Goal: Task Accomplishment & Management: Manage account settings

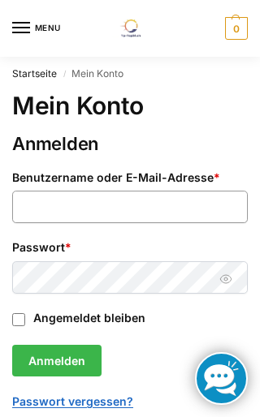
click at [158, 205] on input "Benutzername oder E-Mail-Adresse * Erforderlich" at bounding box center [129, 207] width 235 height 32
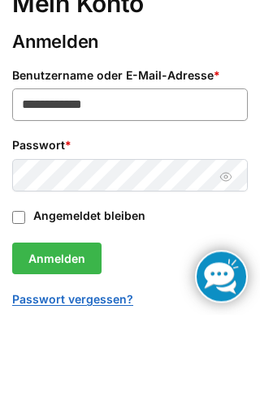
type input "**********"
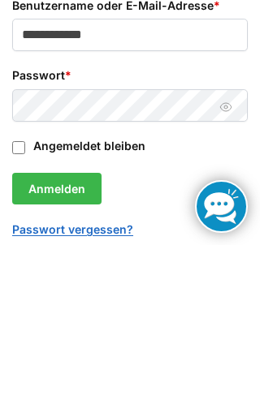
click at [231, 271] on button "Passwort anzeigen" at bounding box center [226, 279] width 25 height 17
click at [37, 345] on button "Anmelden" at bounding box center [56, 361] width 89 height 32
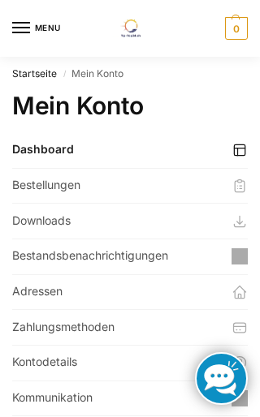
click at [34, 185] on link "Bestellungen" at bounding box center [129, 186] width 235 height 35
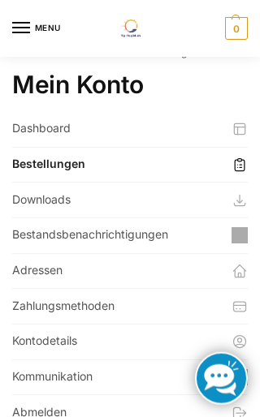
scroll to position [21, 0]
click at [29, 196] on link "Downloads" at bounding box center [129, 200] width 235 height 35
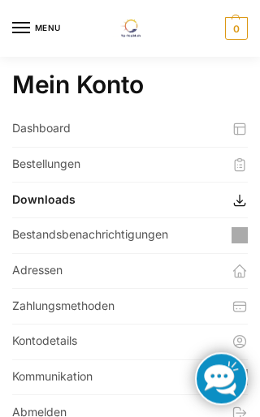
scroll to position [21, 0]
click at [32, 122] on link "Dashboard" at bounding box center [129, 129] width 235 height 35
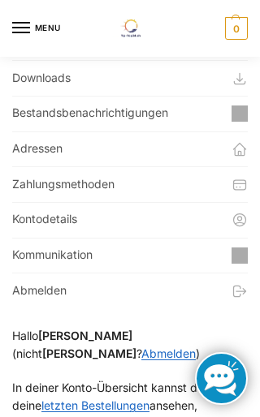
scroll to position [37, 0]
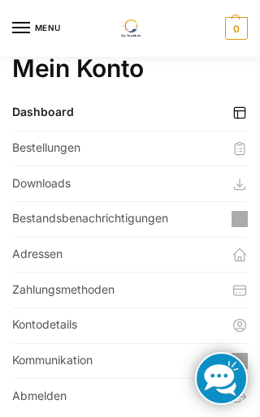
click at [22, 251] on link "Adressen" at bounding box center [129, 255] width 235 height 35
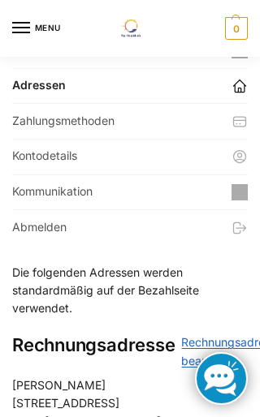
scroll to position [91, 0]
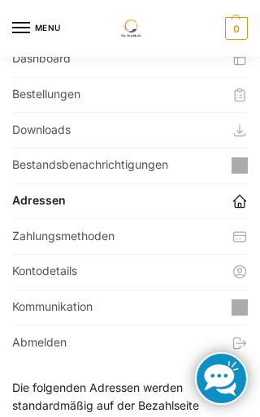
click at [28, 303] on link "Kommunikation" at bounding box center [129, 308] width 235 height 35
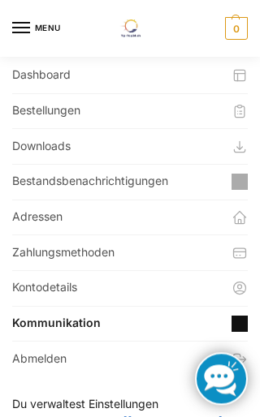
scroll to position [69, 0]
